Goal: Task Accomplishment & Management: Manage account settings

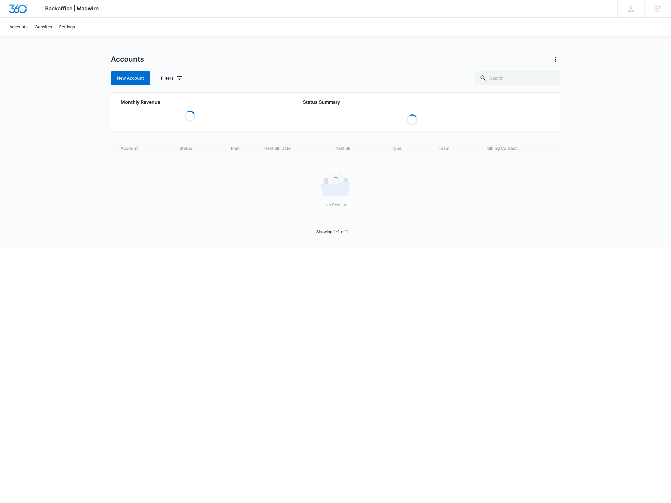
click at [519, 68] on div "Accounts New Account Filters" at bounding box center [335, 70] width 449 height 31
click at [518, 73] on input "text" at bounding box center [517, 78] width 85 height 14
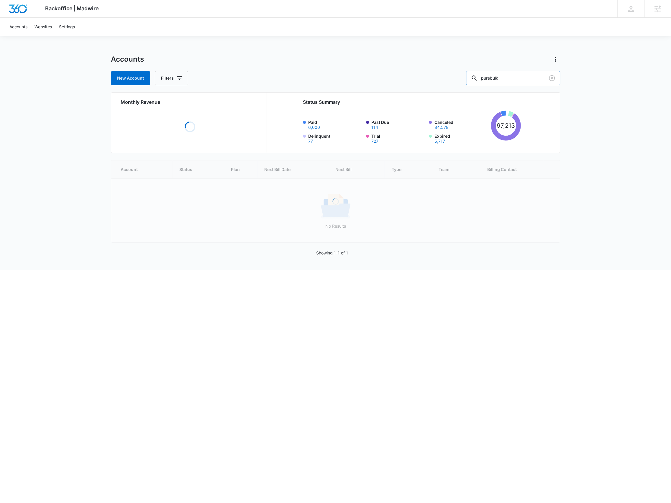
type input "purebulk"
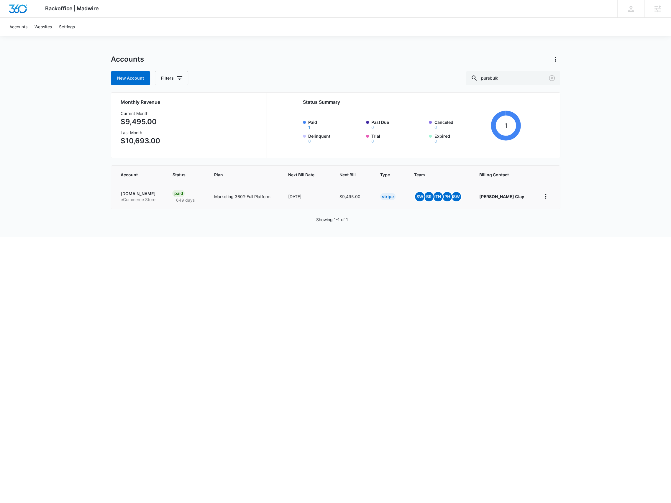
click at [145, 199] on p "eCommerce Store" at bounding box center [139, 200] width 37 height 6
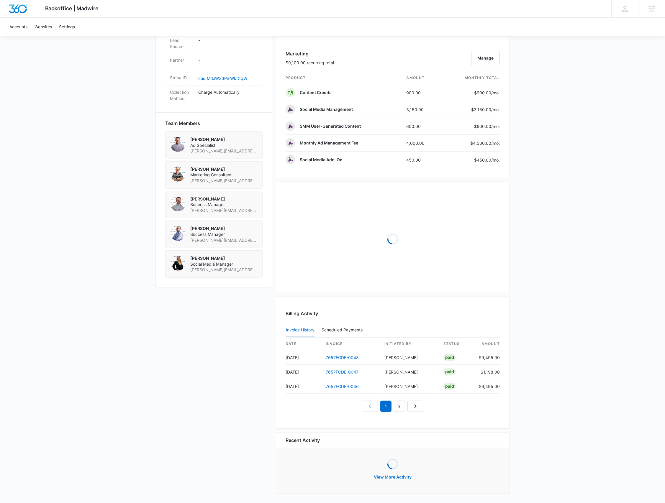
scroll to position [343, 0]
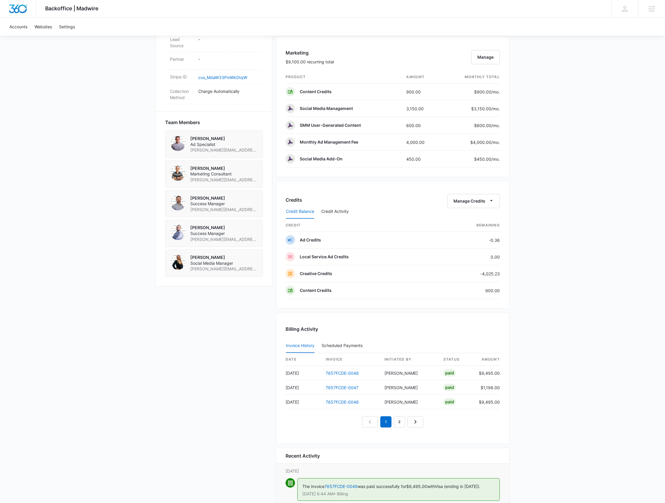
click at [470, 204] on div "Credit Balance Credit Activity" at bounding box center [393, 211] width 214 height 15
click at [471, 204] on div "Credit Balance Credit Activity" at bounding box center [393, 211] width 214 height 15
click at [492, 202] on icon "button" at bounding box center [491, 201] width 6 height 6
click at [481, 215] on button "Transfer Credits" at bounding box center [474, 219] width 52 height 9
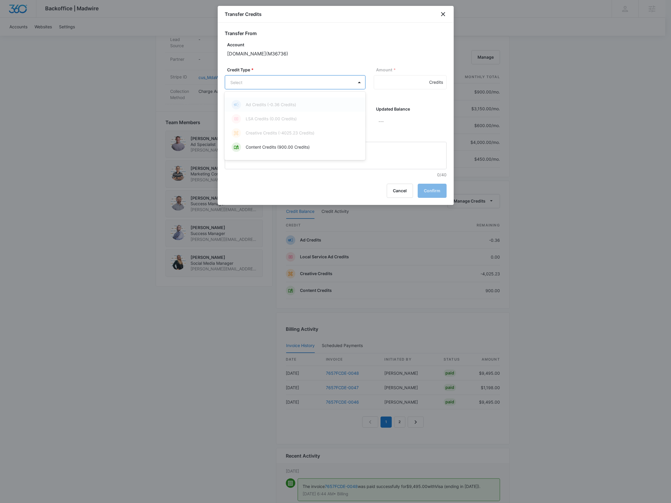
click at [293, 89] on body "Backoffice | Madwire Apps Settings BR Brennan Rachman brennan.rachman@madwire.c…" at bounding box center [335, 143] width 671 height 972
click at [286, 148] on p "Content Credits (900.00 Credits)" at bounding box center [278, 147] width 64 height 6
click at [384, 84] on input "Amount *" at bounding box center [410, 82] width 73 height 14
type input "900"
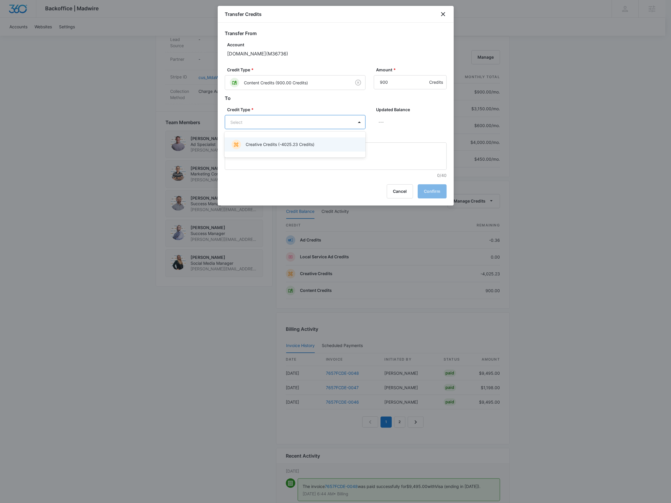
click at [336, 116] on body "Backoffice | Madwire Apps Settings BR Brennan Rachman brennan.rachman@madwire.c…" at bounding box center [335, 143] width 671 height 972
click at [321, 146] on div "Creative Credits (-4025.23 Credits)" at bounding box center [294, 144] width 125 height 9
click at [428, 190] on button "Confirm" at bounding box center [432, 192] width 29 height 14
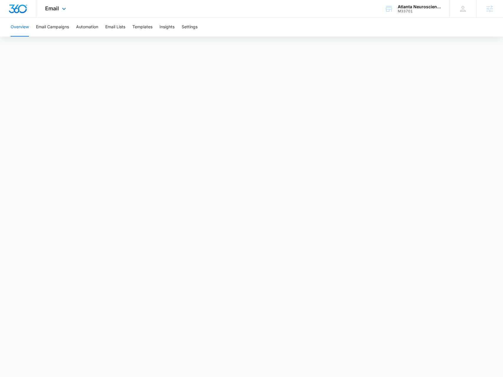
click at [71, 13] on div "Email Apps Reputation Websites Forms CRM Email Social Shop Payments POS Content…" at bounding box center [56, 8] width 40 height 17
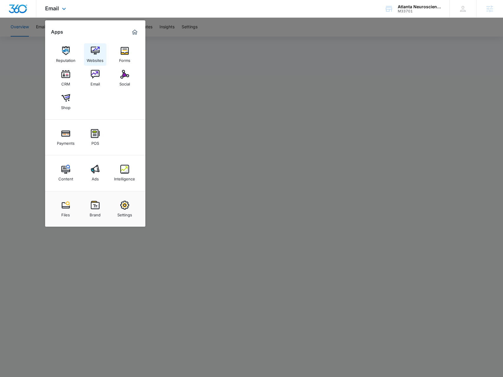
click at [100, 51] on link "Websites" at bounding box center [95, 54] width 22 height 22
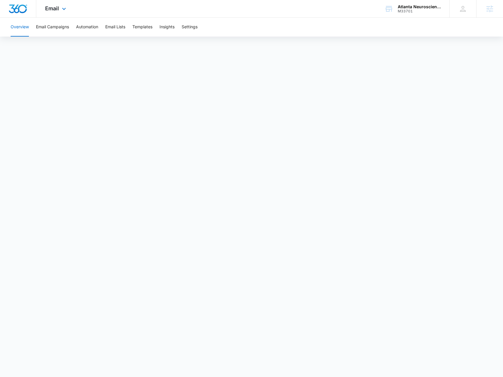
click at [55, 13] on div "Email Apps Reputation Websites Forms CRM Email Social Shop Payments POS Content…" at bounding box center [56, 8] width 40 height 17
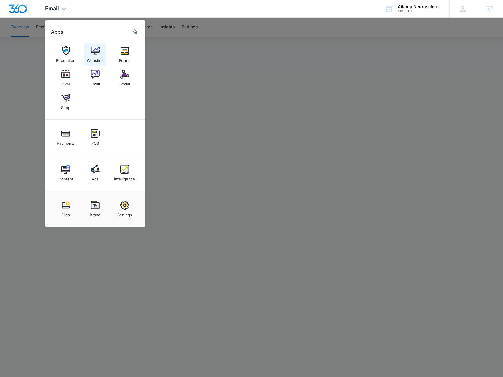
click at [93, 55] on img at bounding box center [95, 50] width 9 height 9
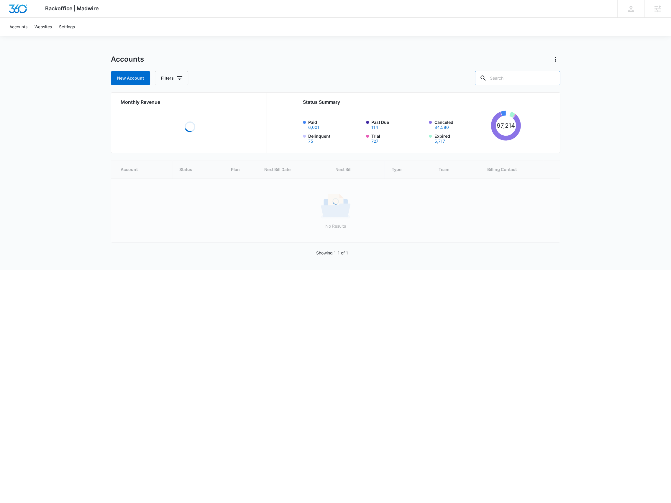
click at [514, 81] on input "text" at bounding box center [517, 78] width 85 height 14
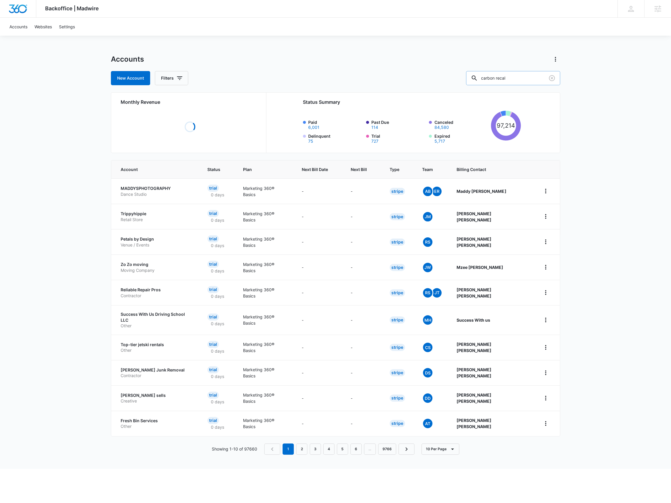
type input "carbon recal"
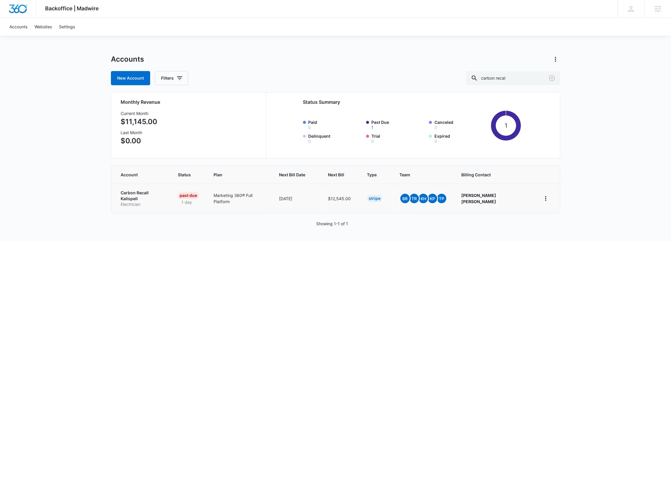
click at [156, 202] on p "Electrician" at bounding box center [142, 205] width 43 height 6
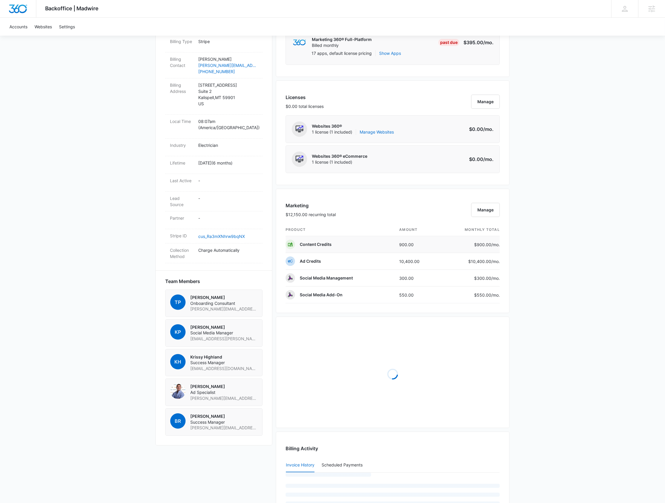
scroll to position [275, 0]
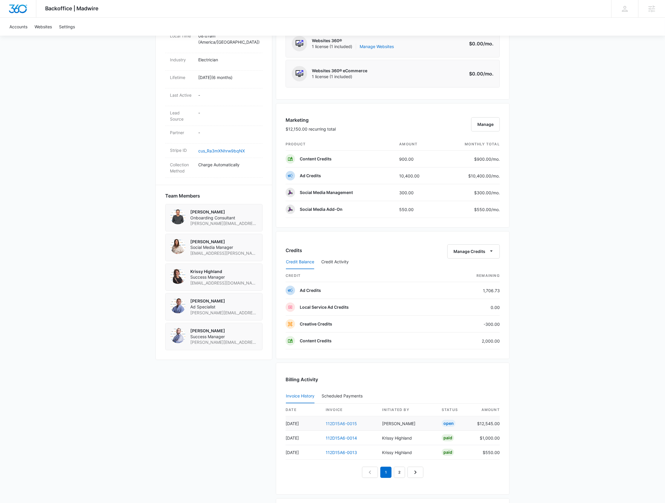
click at [336, 421] on link "112D15A6-0015" at bounding box center [341, 423] width 31 height 5
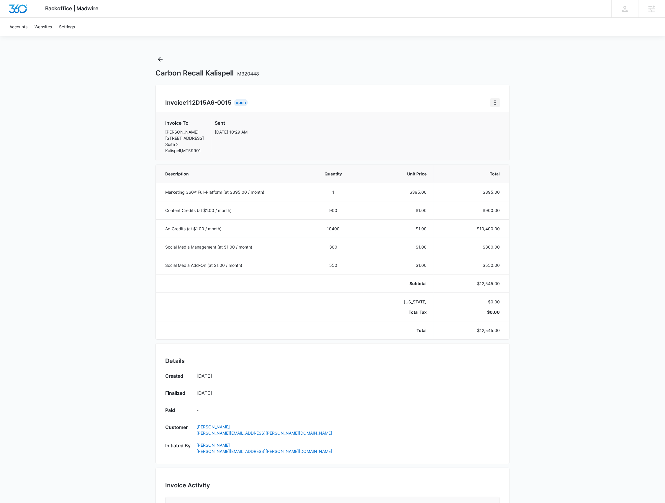
click at [496, 101] on icon "Home" at bounding box center [495, 102] width 1 height 5
click at [500, 127] on div "Retry Payment" at bounding box center [515, 128] width 34 height 4
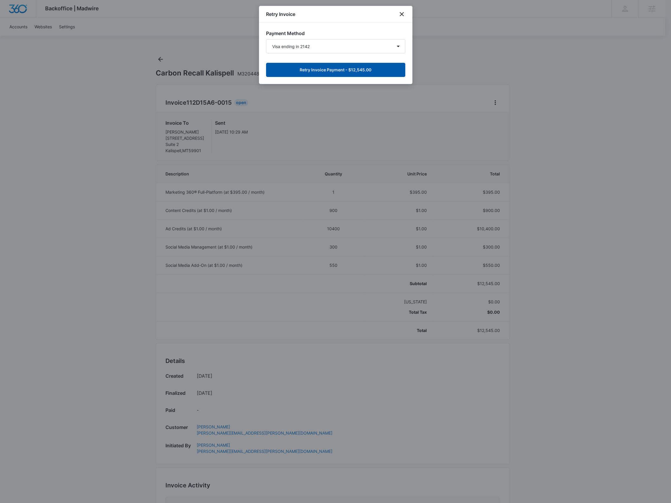
click at [326, 67] on button "Retry Invoice Payment - $12,545.00" at bounding box center [335, 70] width 139 height 14
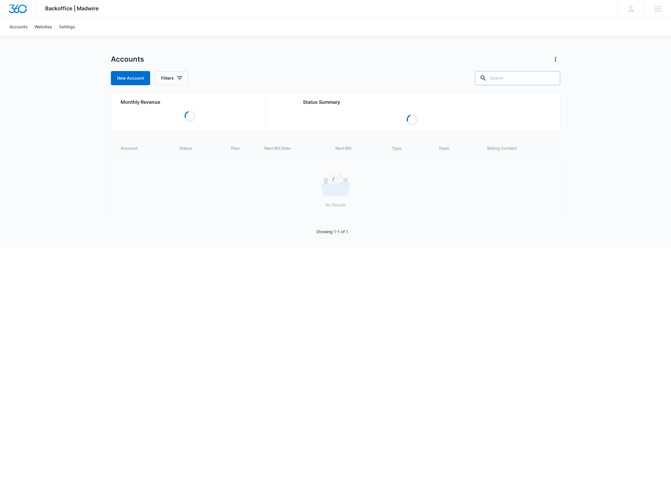
click at [505, 74] on input "text" at bounding box center [517, 78] width 85 height 14
paste input "M332936"
type input "M332936"
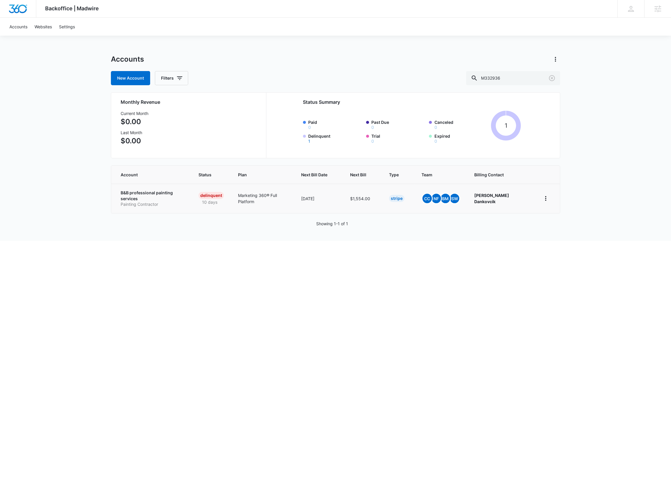
click at [171, 192] on p "B&B professional painting services" at bounding box center [153, 196] width 64 height 12
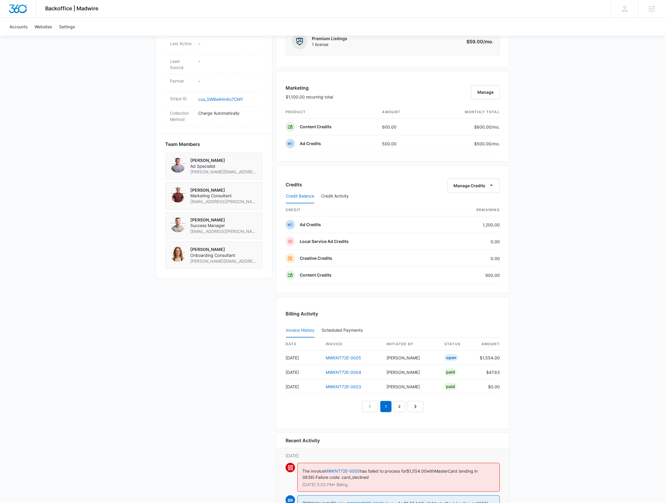
scroll to position [396, 0]
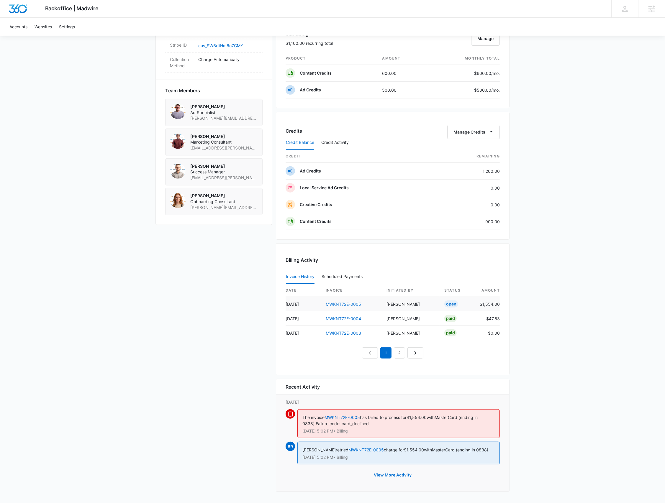
click at [350, 302] on link "MWKNT72E-0005" at bounding box center [343, 304] width 35 height 5
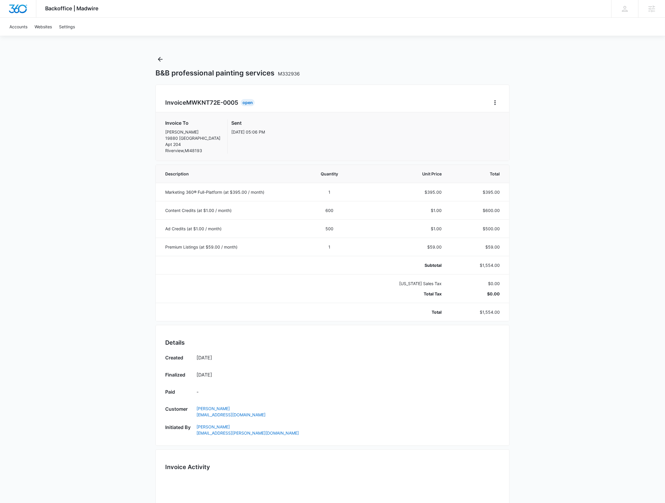
click at [489, 101] on div "Invoice MWKNT72E-0005 Open" at bounding box center [332, 102] width 335 height 9
click at [493, 103] on icon "Home" at bounding box center [495, 102] width 7 height 7
click at [500, 126] on div "Retry Payment" at bounding box center [515, 128] width 34 height 4
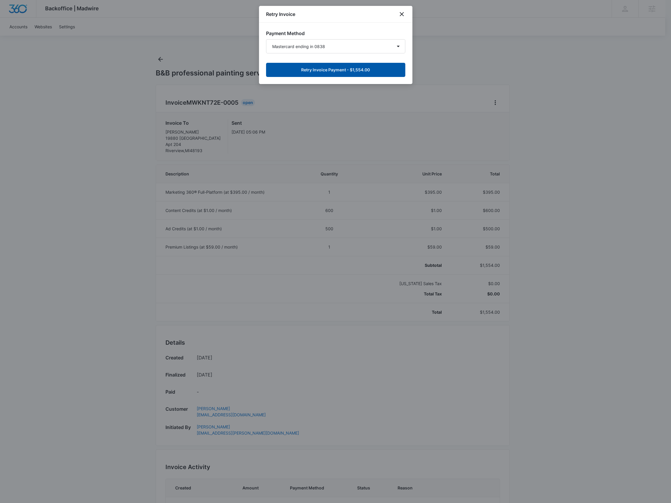
click at [357, 70] on button "Retry Invoice Payment - $1,554.00" at bounding box center [335, 70] width 139 height 14
